Goal: Task Accomplishment & Management: Manage account settings

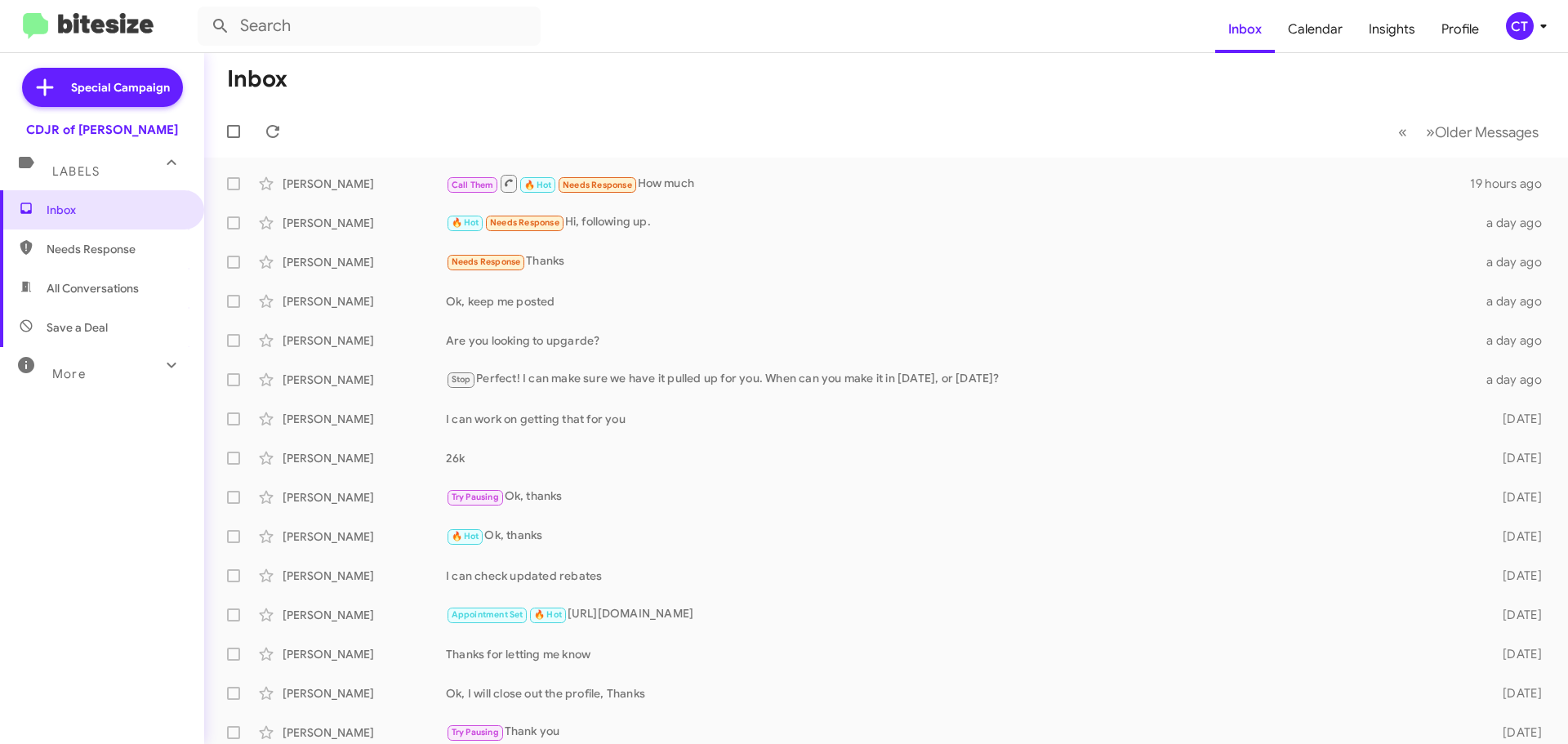
click at [1536, 28] on icon at bounding box center [1544, 26] width 20 height 20
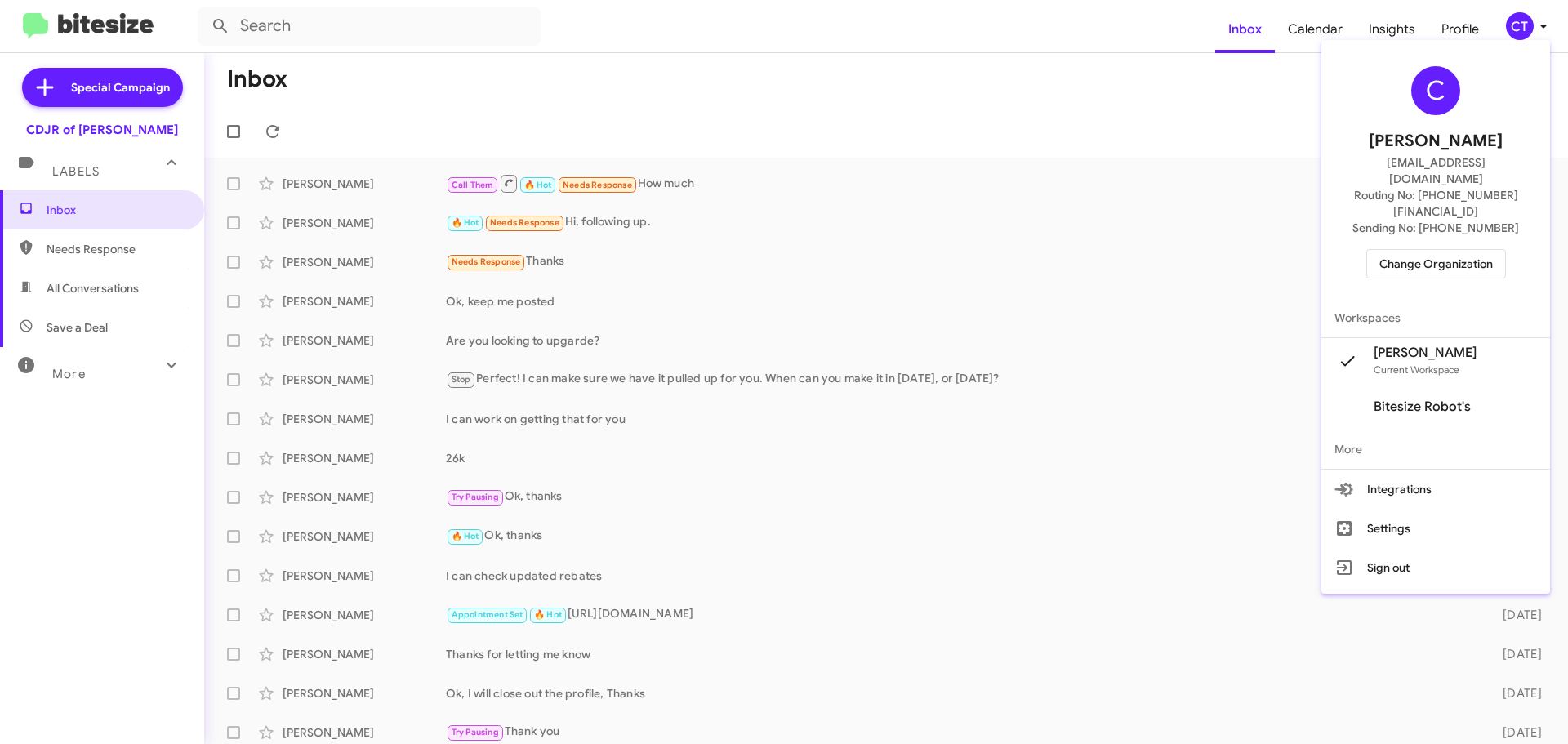
click at [1394, 249] on button "Change Organization" at bounding box center [1436, 263] width 140 height 30
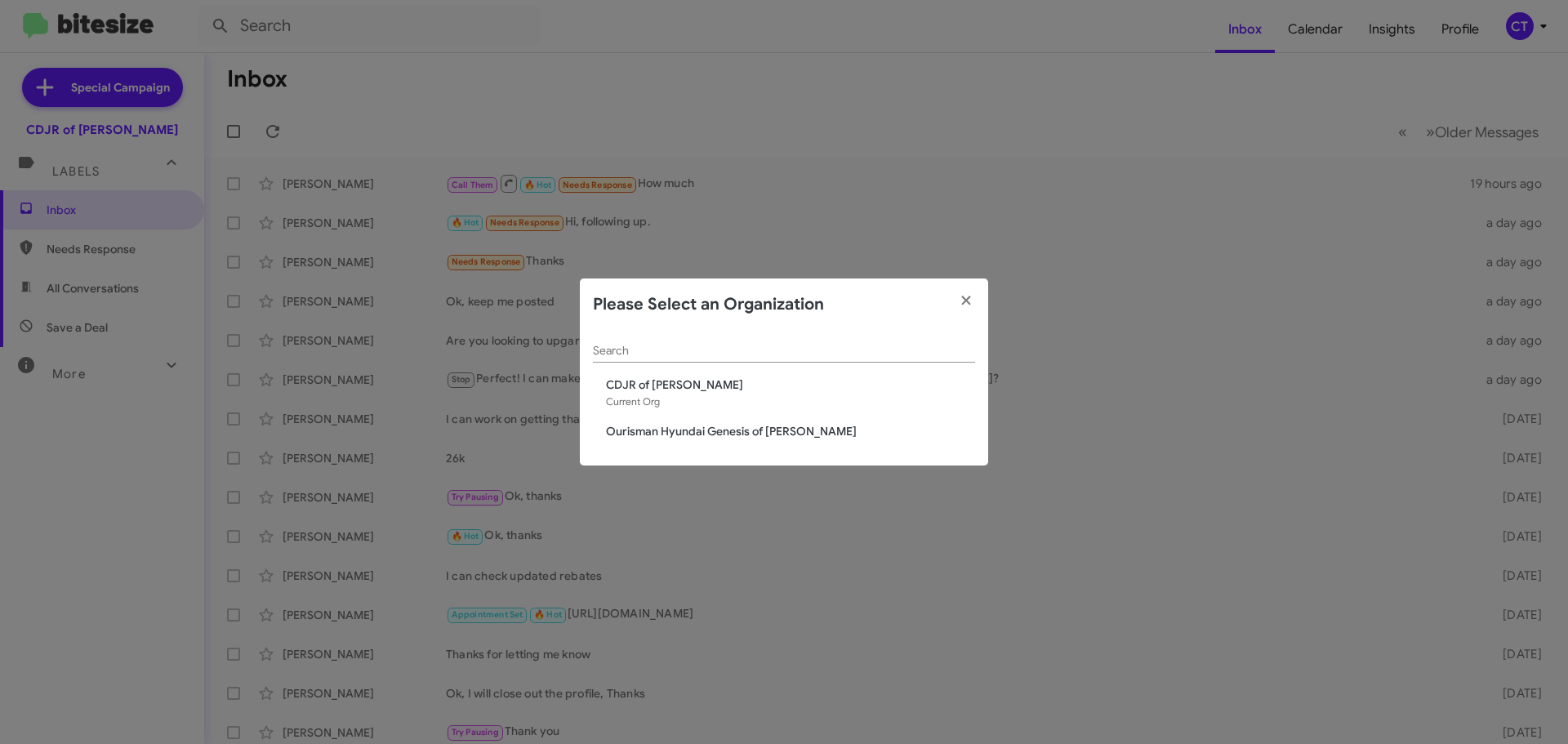
click at [617, 438] on span "Ourisman Hyundai Genesis of [PERSON_NAME]" at bounding box center [790, 431] width 369 height 16
